Goal: Task Accomplishment & Management: Manage account settings

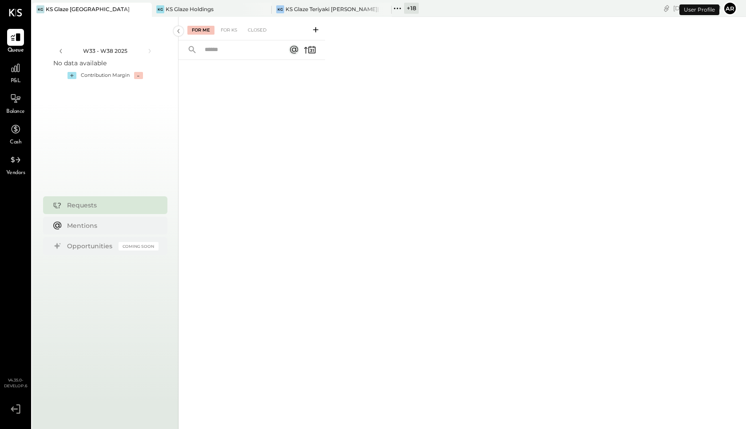
click at [733, 6] on button "Ar" at bounding box center [730, 8] width 14 height 14
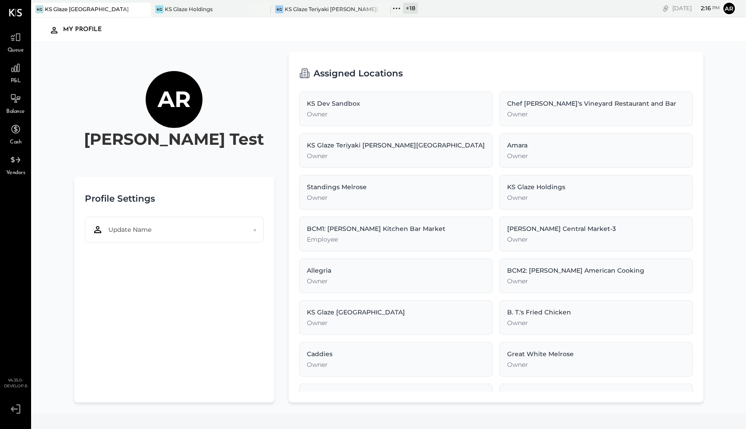
click at [18, 410] on icon at bounding box center [16, 408] width 16 height 13
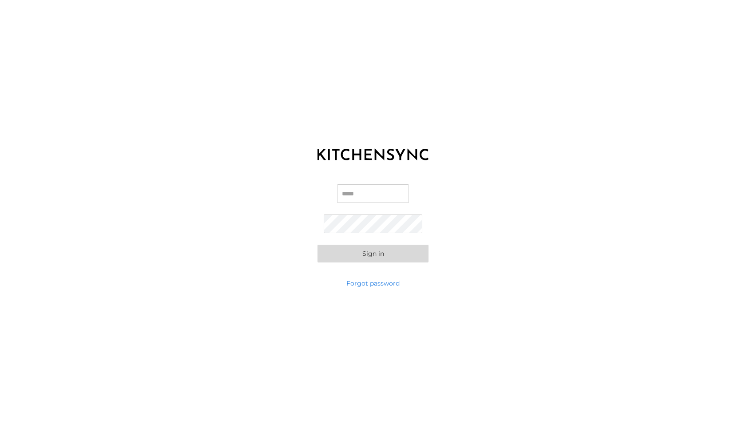
click at [371, 275] on div "Email Password Sign in" at bounding box center [373, 223] width 746 height 111
click at [371, 287] on link "Forgot password" at bounding box center [372, 283] width 53 height 9
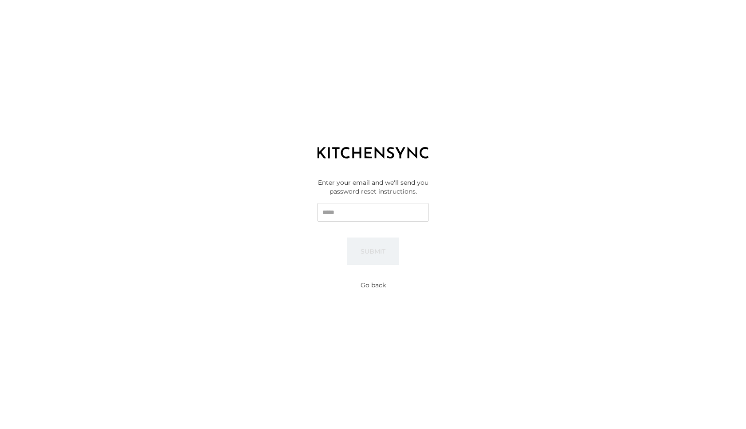
click at [369, 278] on div "Reset password Enter your email and we'll send you password reset instructions.…" at bounding box center [373, 214] width 746 height 429
click at [369, 285] on button "Go back" at bounding box center [373, 285] width 25 height 9
